Goal: Task Accomplishment & Management: Complete application form

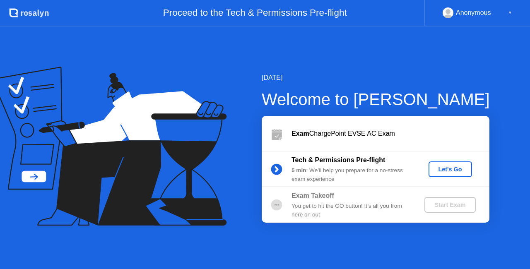
click at [434, 167] on div "Let's Go" at bounding box center [449, 169] width 37 height 7
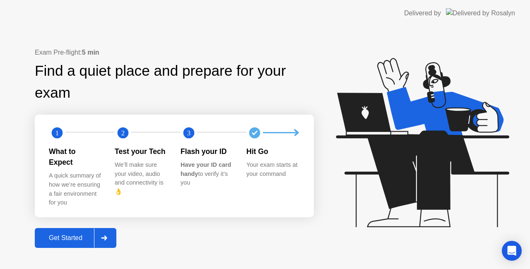
click at [101, 228] on div at bounding box center [104, 237] width 20 height 19
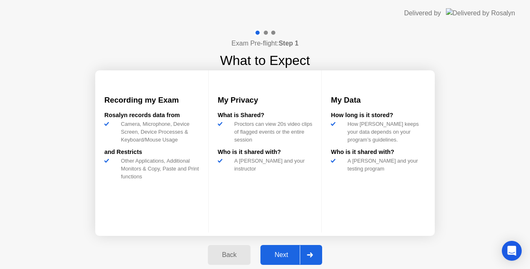
click at [312, 254] on icon at bounding box center [310, 254] width 6 height 5
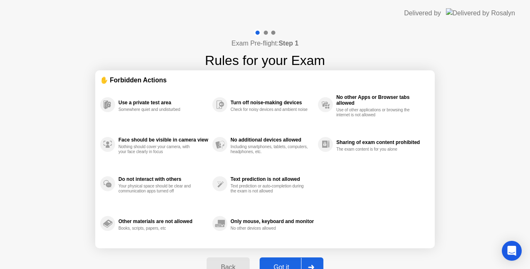
click at [308, 261] on div at bounding box center [311, 267] width 20 height 19
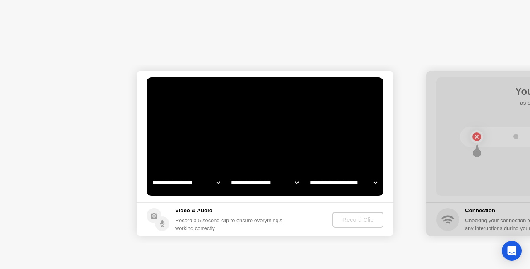
select select "**********"
select select "*******"
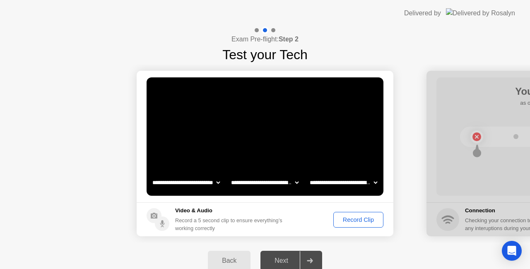
click at [357, 216] on div "Record Clip" at bounding box center [358, 219] width 44 height 7
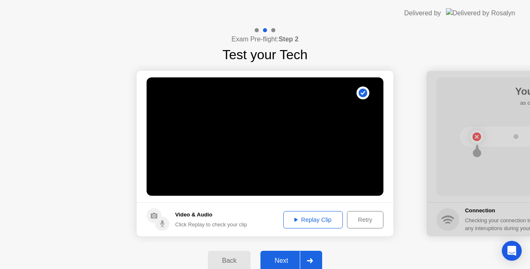
click at [309, 256] on div at bounding box center [310, 260] width 20 height 19
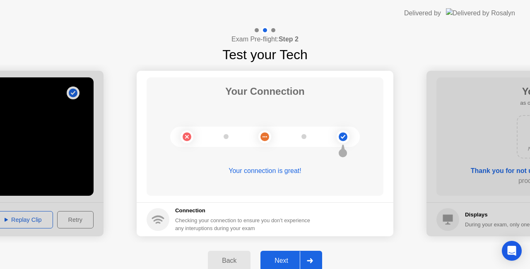
click at [309, 256] on div at bounding box center [310, 260] width 20 height 19
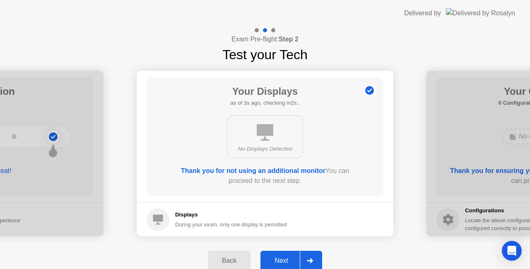
click at [309, 256] on div at bounding box center [310, 260] width 20 height 19
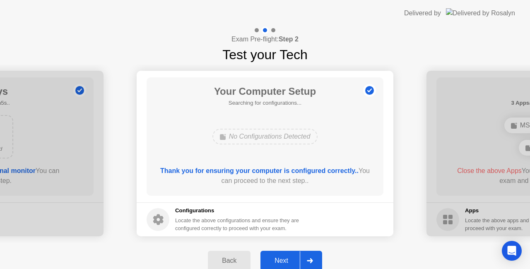
click at [309, 256] on div at bounding box center [310, 260] width 20 height 19
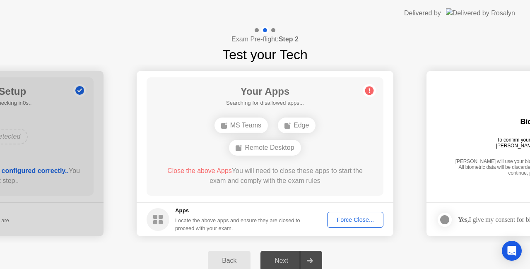
click at [345, 224] on button "Force Close..." at bounding box center [355, 220] width 56 height 16
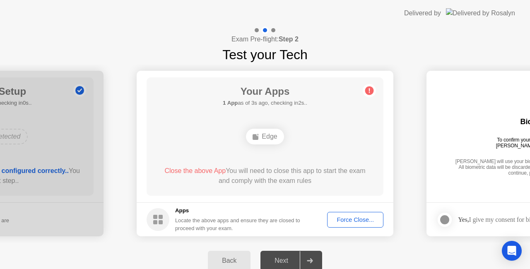
click at [344, 223] on div "Force Close..." at bounding box center [355, 219] width 50 height 7
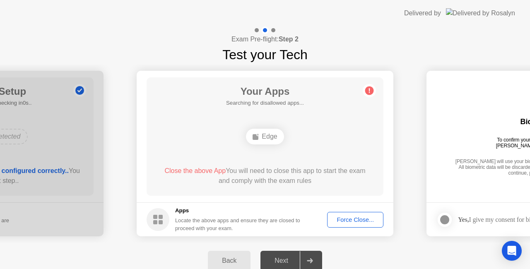
click at [347, 221] on div "Force Close..." at bounding box center [355, 219] width 50 height 7
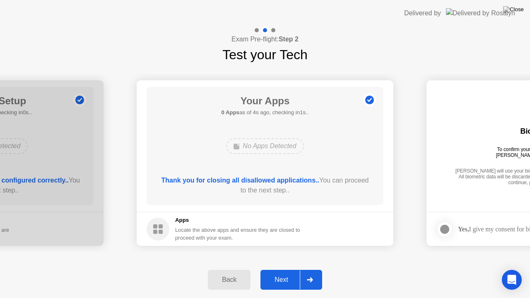
click at [310, 268] on div at bounding box center [310, 279] width 20 height 19
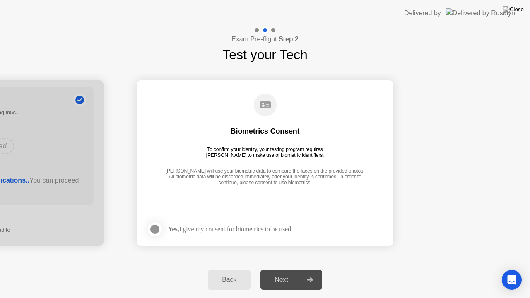
click at [157, 226] on div at bounding box center [155, 229] width 10 height 10
click at [294, 268] on div "Next" at bounding box center [281, 279] width 37 height 7
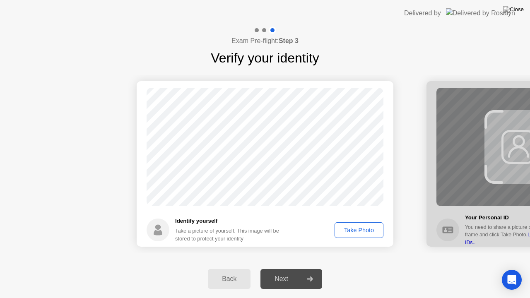
click at [360, 233] on div "Take Photo" at bounding box center [358, 230] width 43 height 7
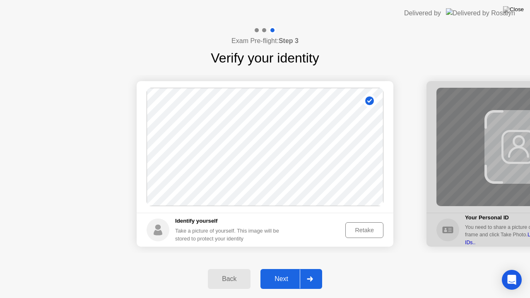
click at [305, 268] on div at bounding box center [310, 278] width 20 height 19
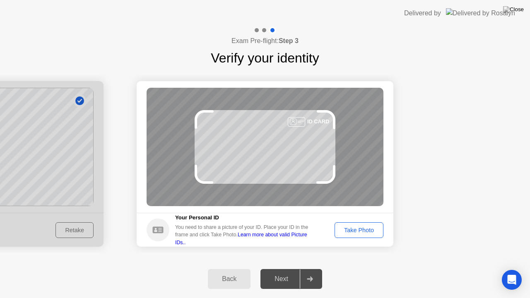
click at [349, 233] on div "Take Photo" at bounding box center [358, 230] width 43 height 7
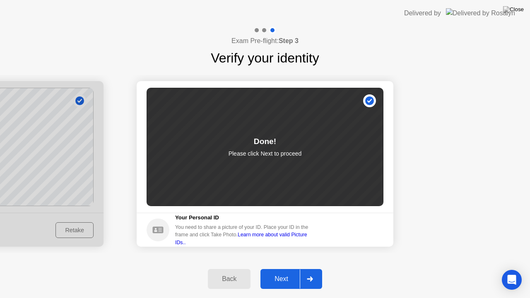
click at [300, 268] on div at bounding box center [310, 278] width 20 height 19
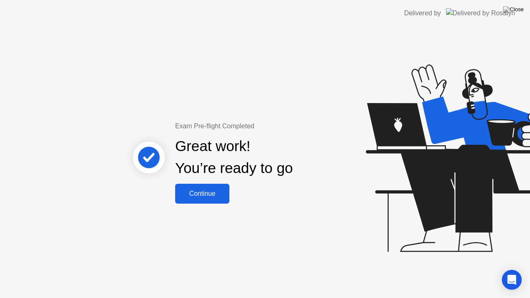
drag, startPoint x: 188, startPoint y: 176, endPoint x: 192, endPoint y: 190, distance: 14.6
click at [192, 190] on div "Exam Pre-flight Completed Great work! You’re ready to go Continue" at bounding box center [233, 162] width 223 height 82
click at [192, 190] on div "Continue" at bounding box center [201, 193] width 49 height 7
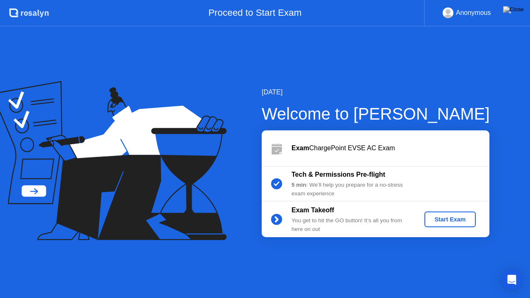
click at [438, 220] on div "Start Exam" at bounding box center [449, 219] width 44 height 7
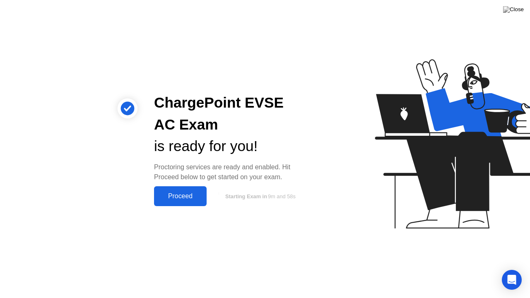
click at [177, 192] on div "Proceed" at bounding box center [180, 195] width 48 height 7
